Goal: Information Seeking & Learning: Learn about a topic

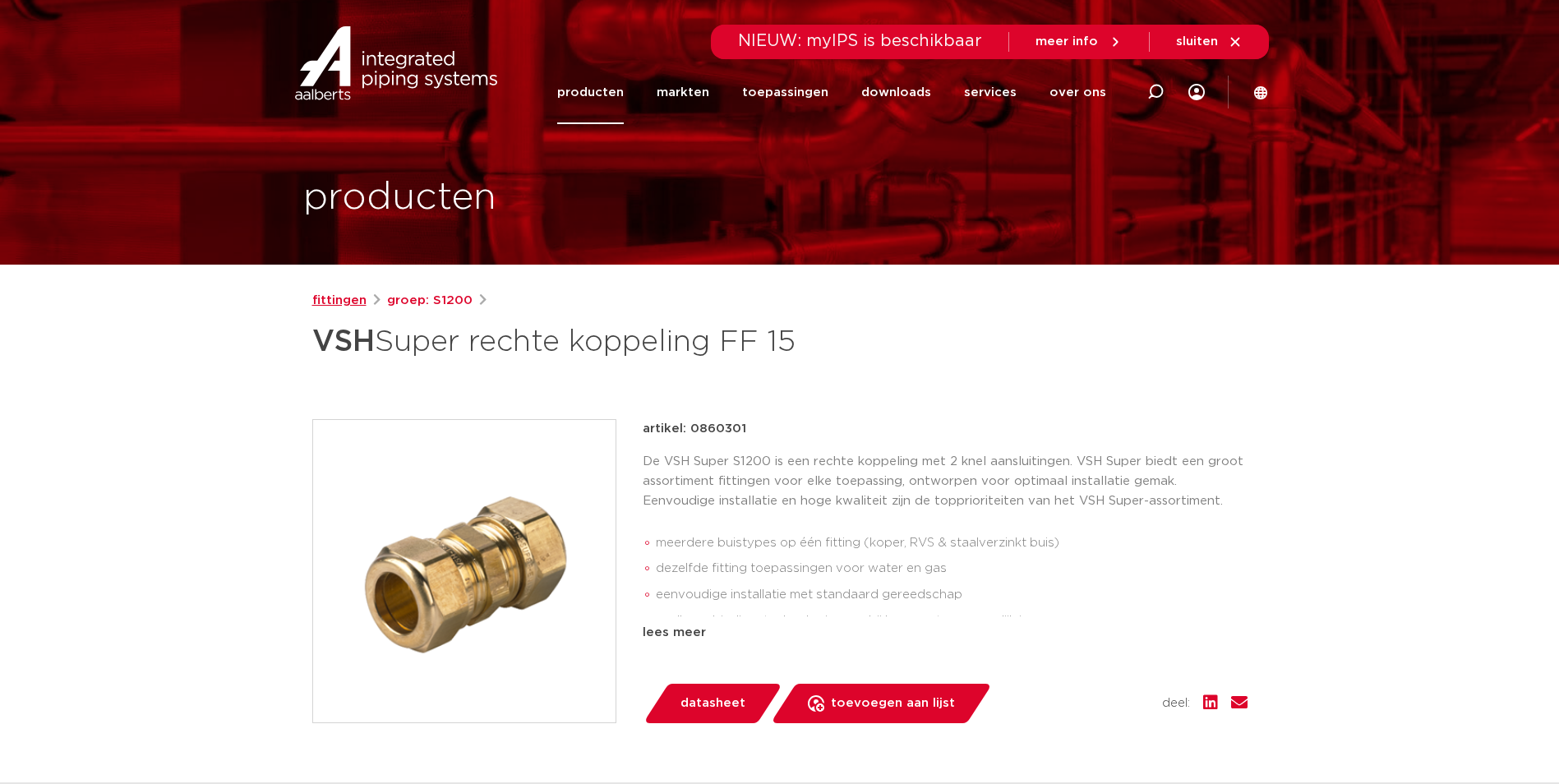
click at [344, 304] on link "fittingen" at bounding box center [340, 301] width 55 height 20
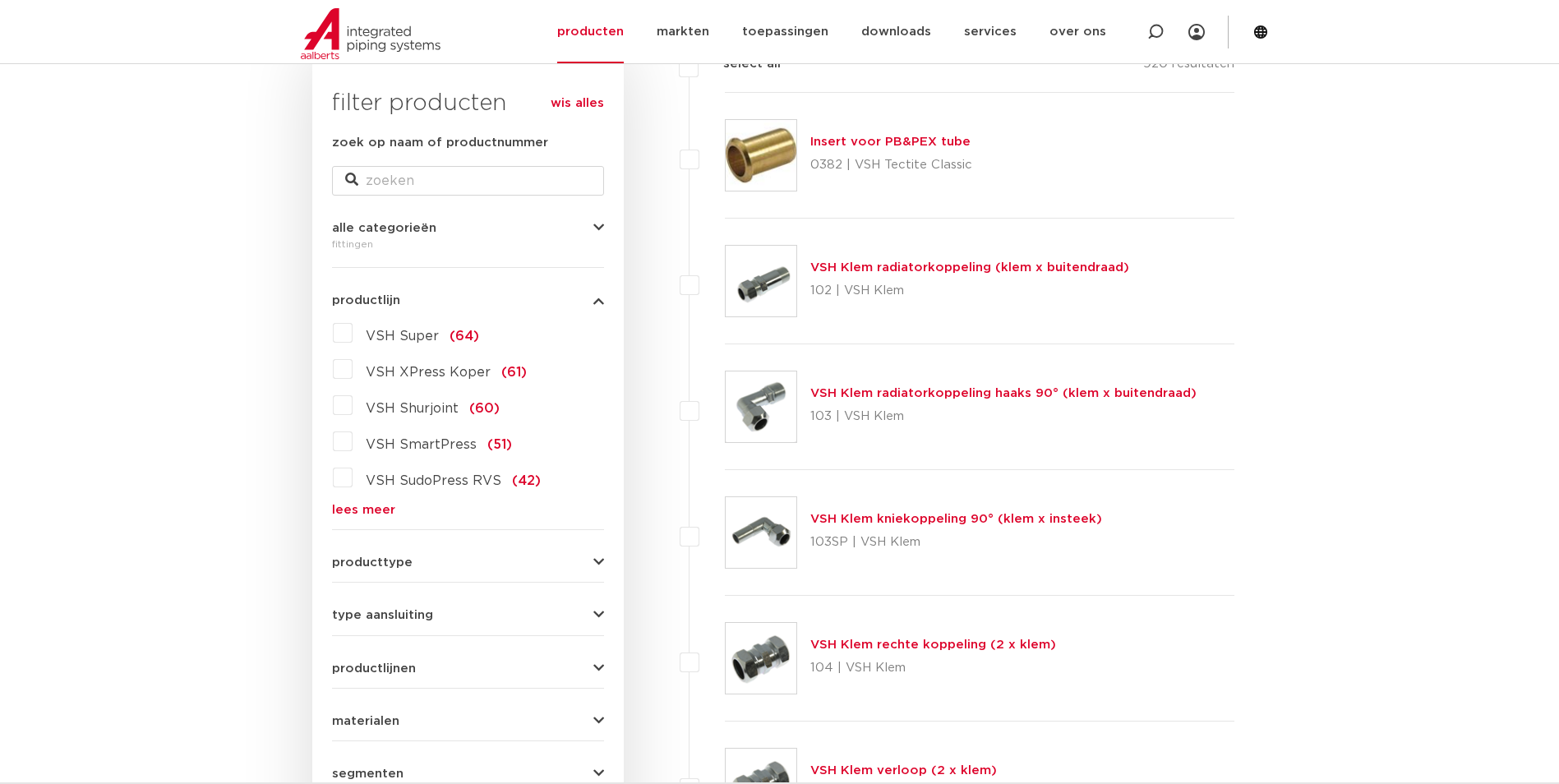
scroll to position [329, 0]
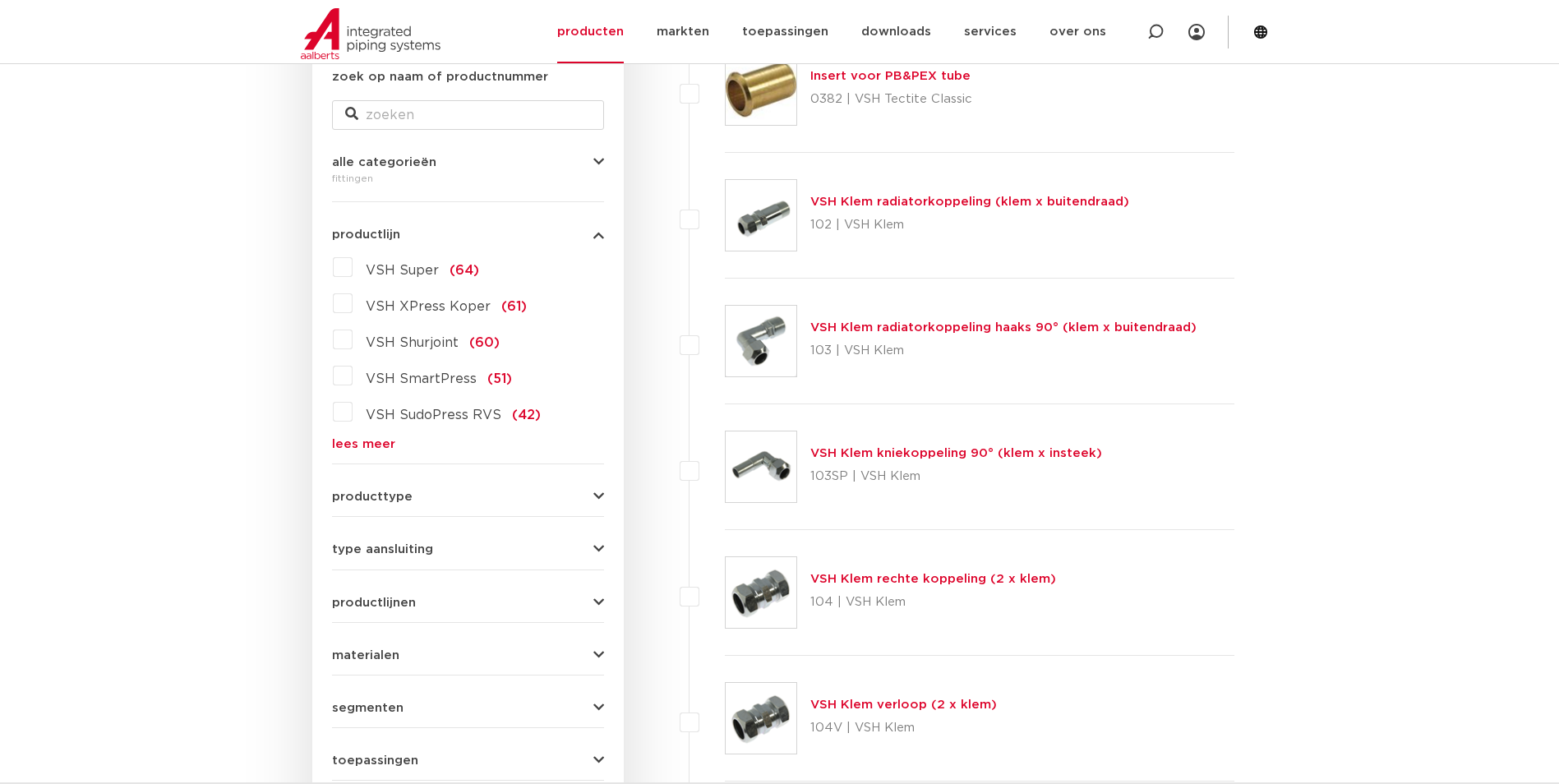
click at [359, 443] on link "lees meer" at bounding box center [468, 445] width 272 height 13
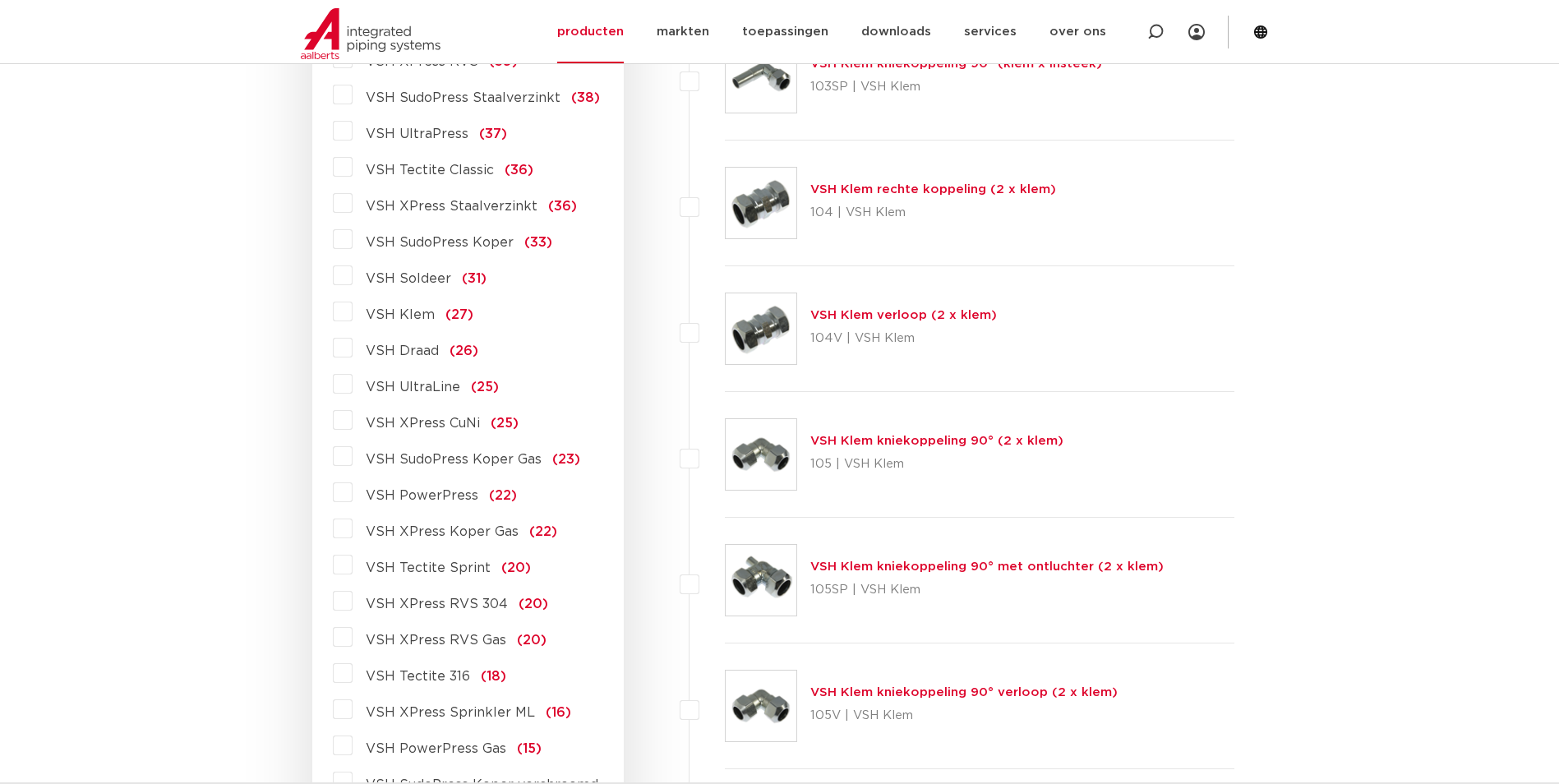
scroll to position [411, 0]
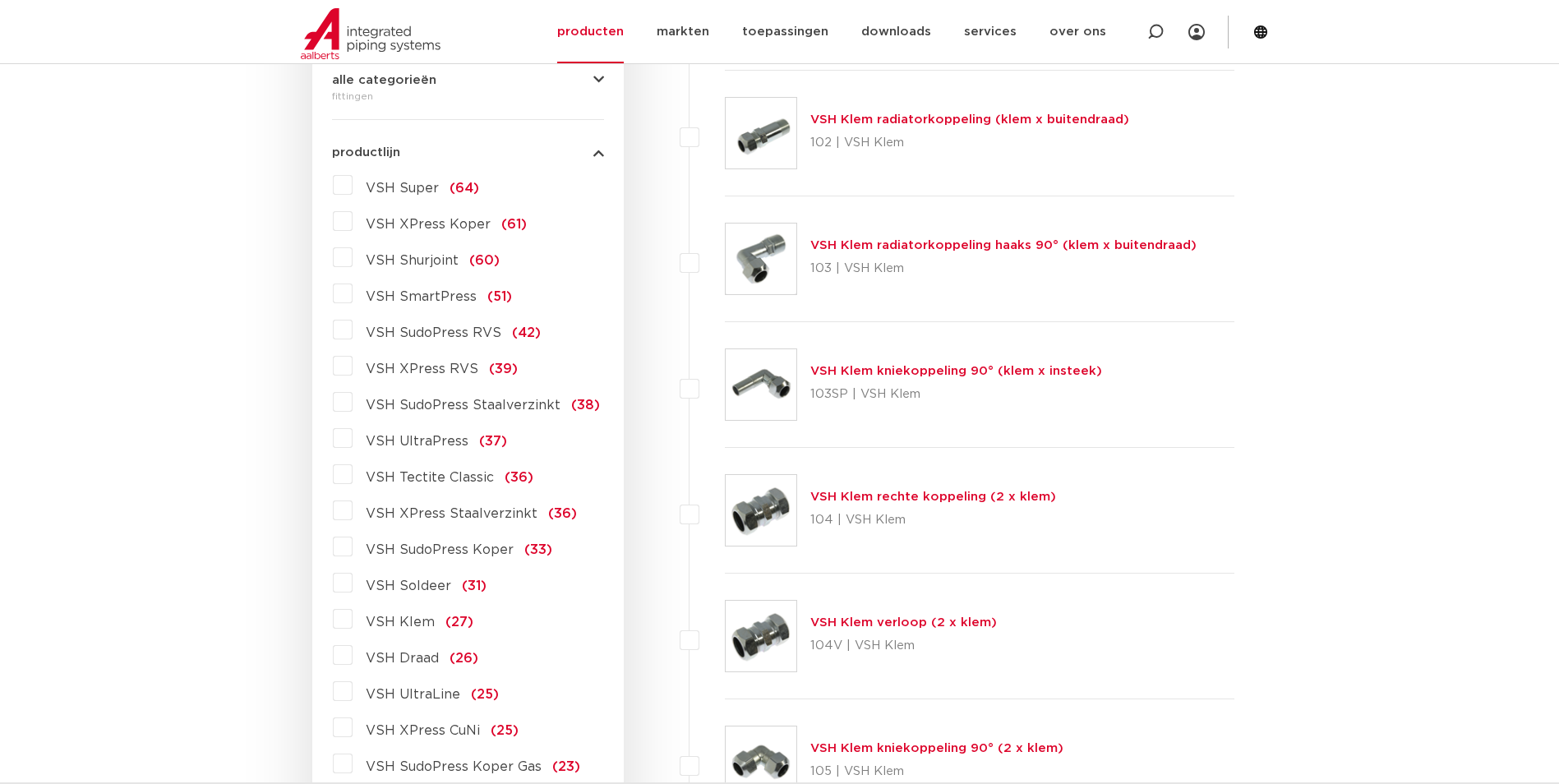
click at [353, 186] on label "VSH Super (64)" at bounding box center [416, 184] width 127 height 26
click at [0, 0] on input "VSH Super (64)" at bounding box center [0, 0] width 0 height 0
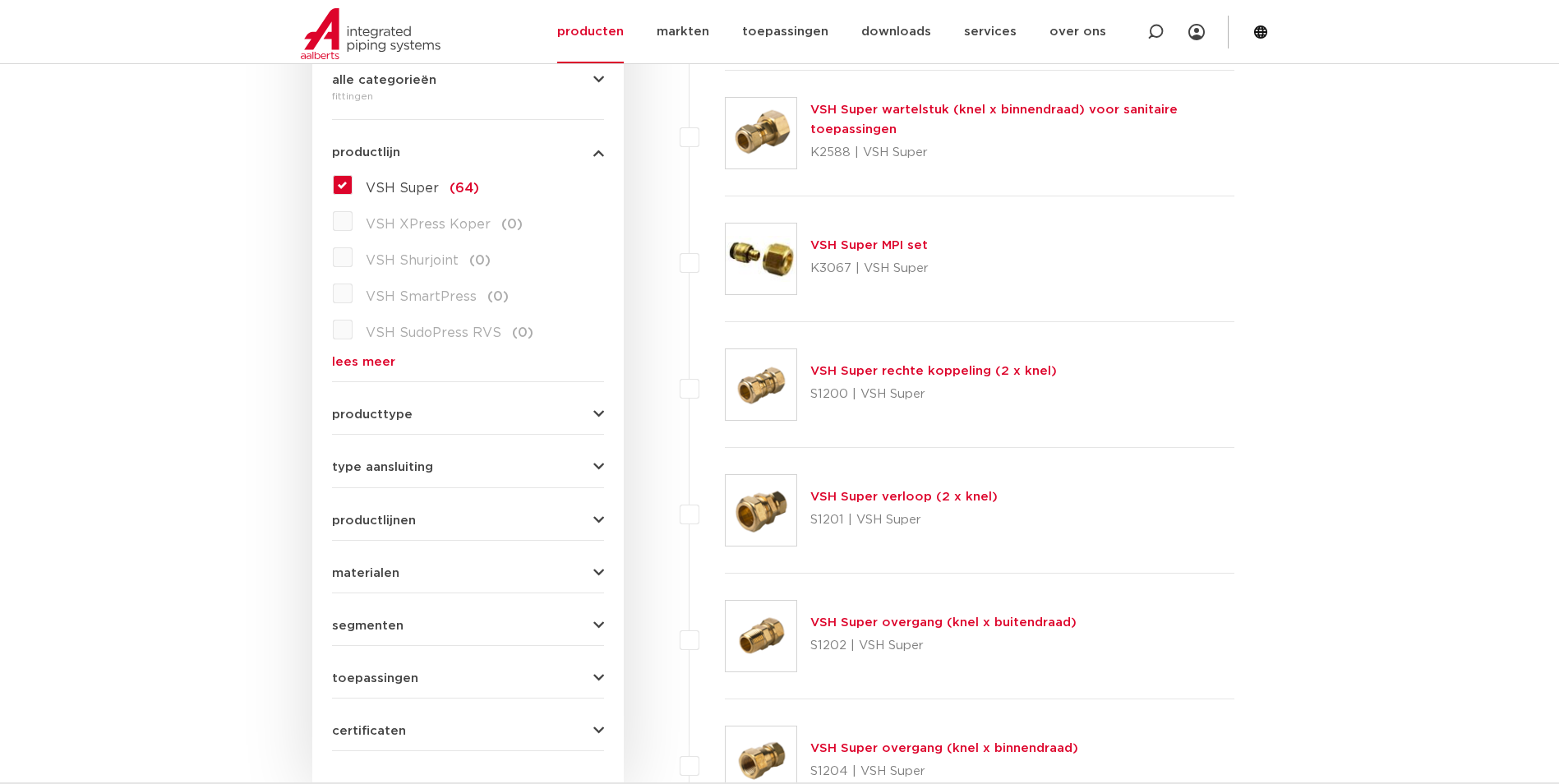
click at [595, 414] on icon "button" at bounding box center [599, 415] width 11 height 13
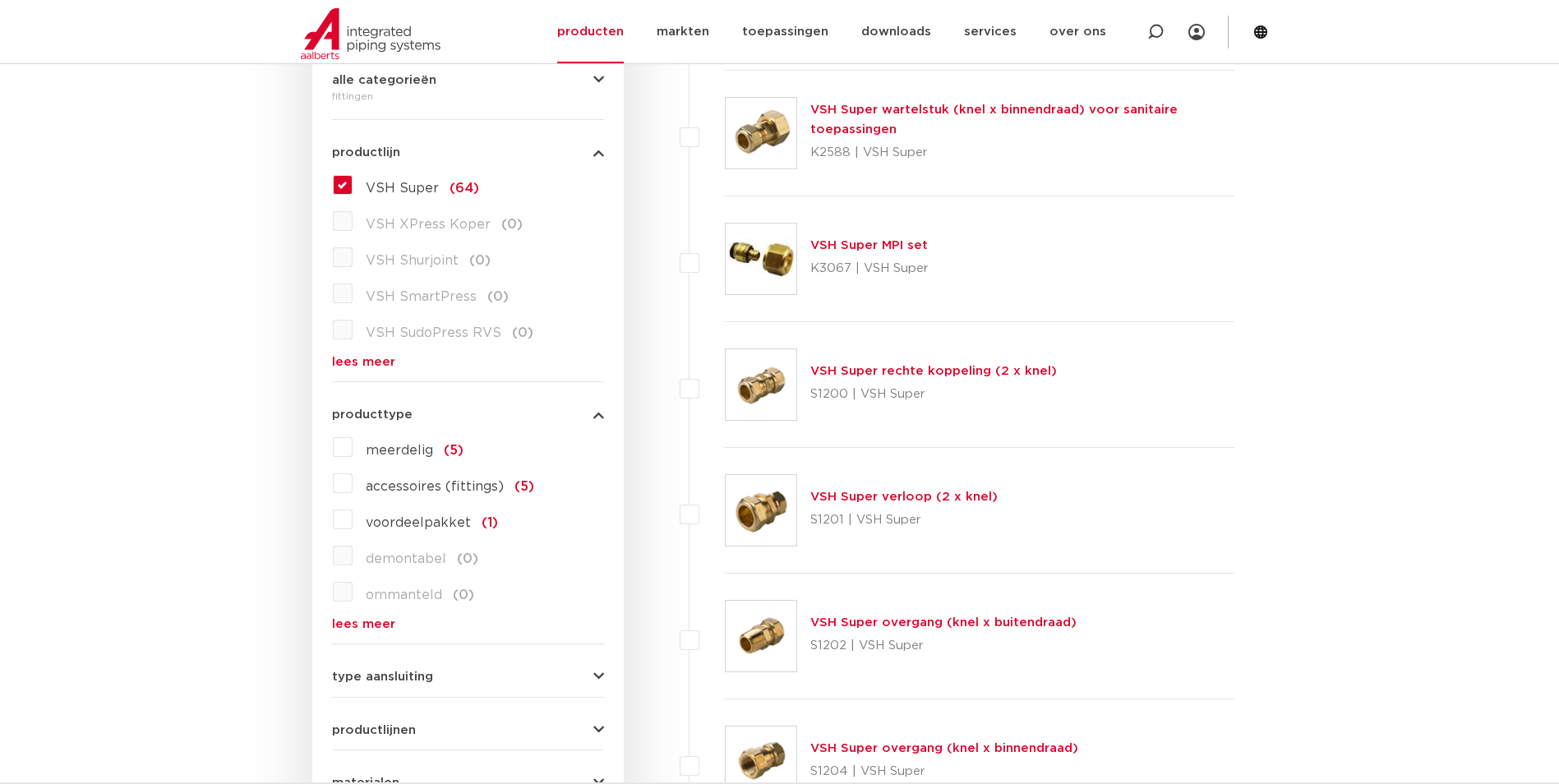
click at [366, 618] on link "lees meer" at bounding box center [468, 624] width 272 height 13
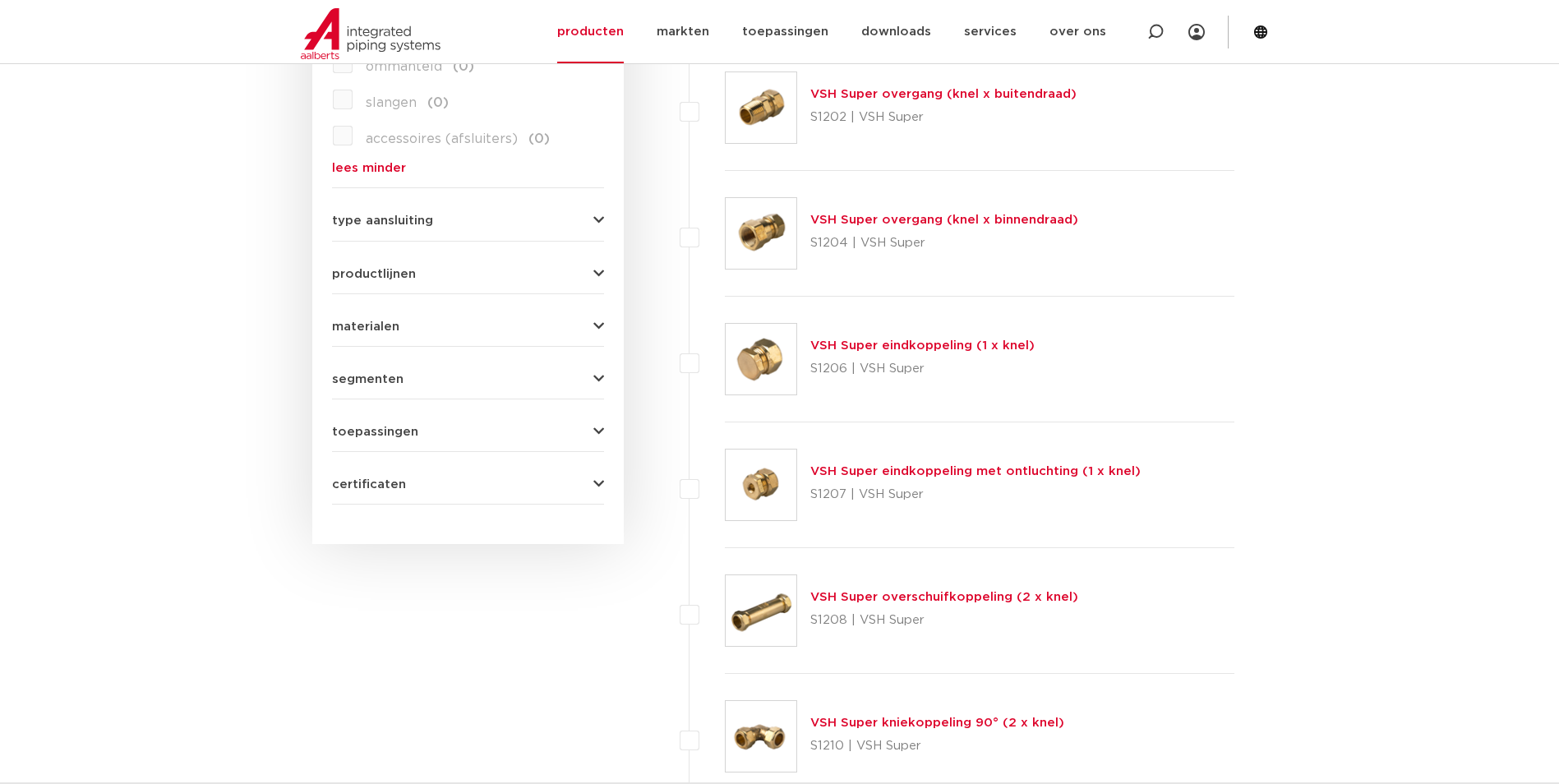
scroll to position [986, 0]
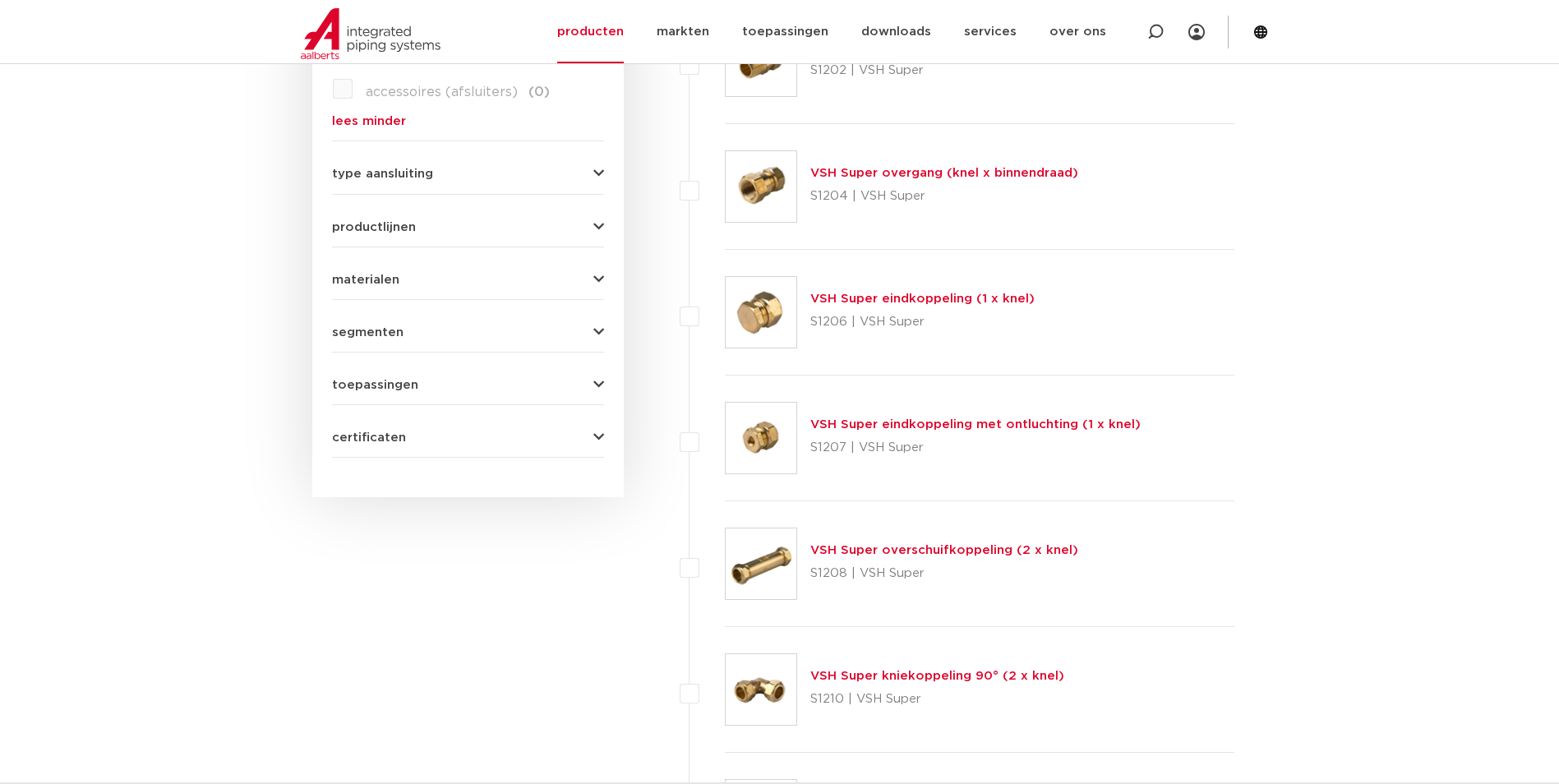
click at [911, 552] on link "VSH Super overschuifkoppeling (2 x knel)" at bounding box center [945, 551] width 268 height 13
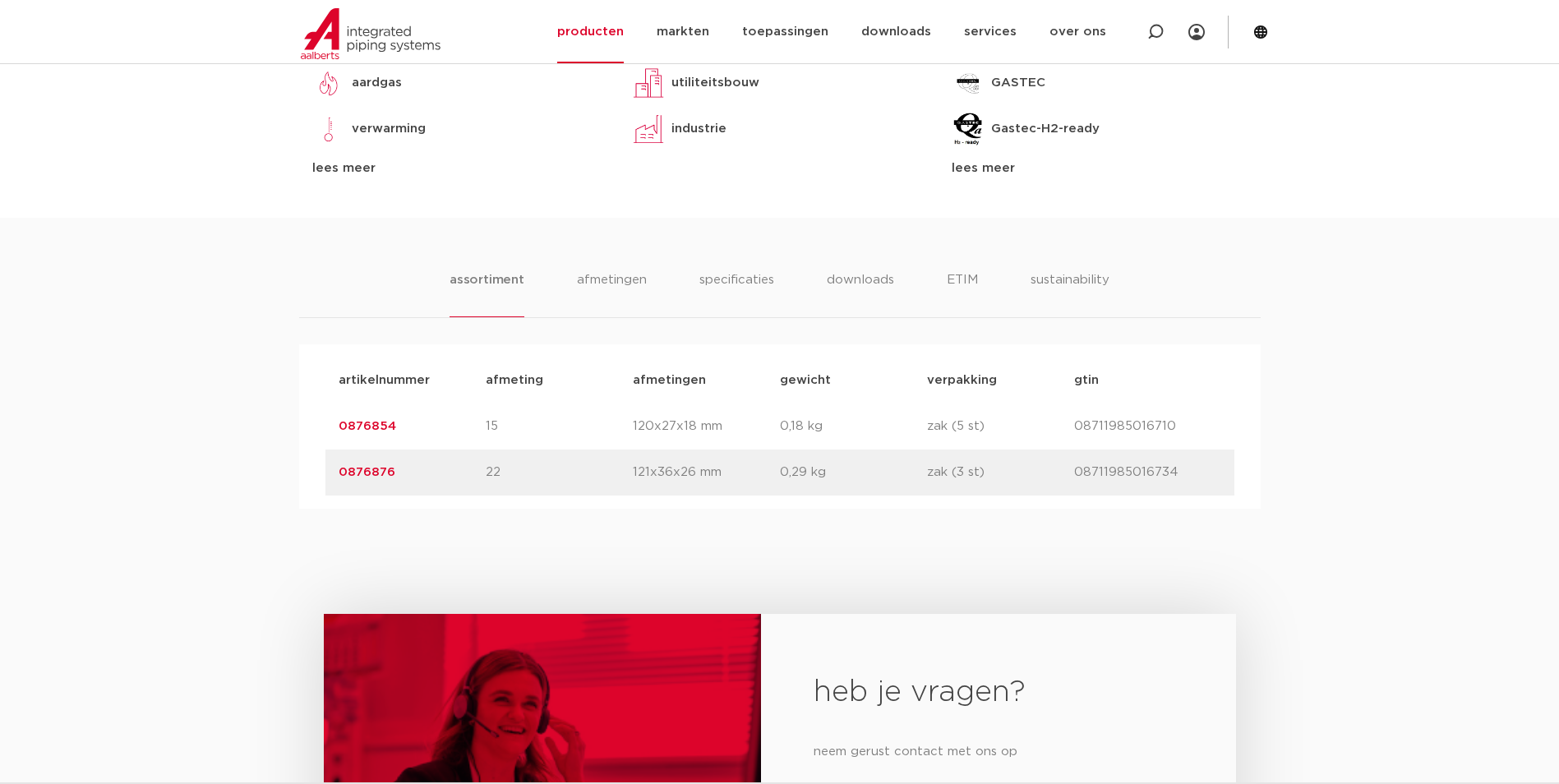
scroll to position [822, 0]
